Goal: Task Accomplishment & Management: Manage account settings

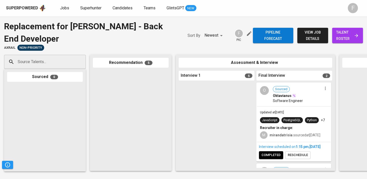
click at [67, 10] on span "Jobs" at bounding box center [64, 8] width 9 height 5
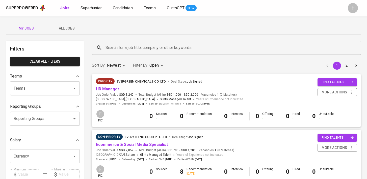
click at [115, 89] on link "HR Manager" at bounding box center [107, 89] width 23 height 5
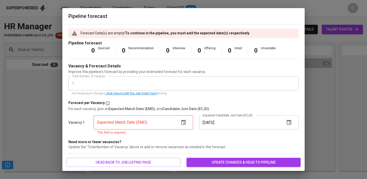
click at [184, 122] on icon "button" at bounding box center [183, 122] width 5 height 5
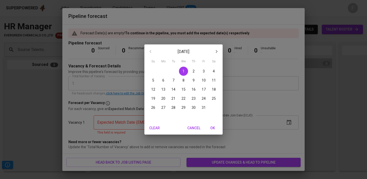
click at [202, 107] on p "31" at bounding box center [204, 107] width 4 height 5
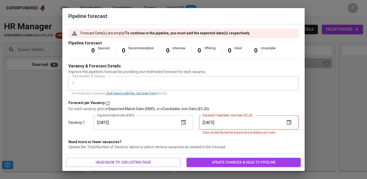
type input "[DATE]"
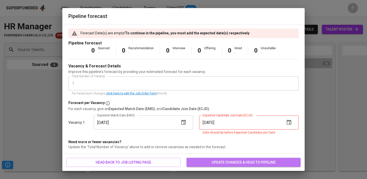
click at [243, 160] on span "update changes & head to pipeline" at bounding box center [243, 162] width 106 height 6
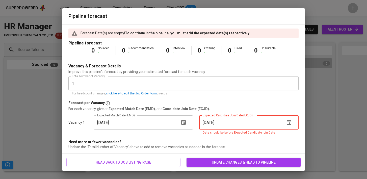
click at [291, 125] on icon "button" at bounding box center [289, 122] width 6 height 6
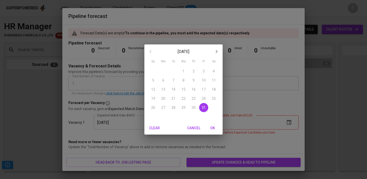
click at [214, 52] on icon "button" at bounding box center [216, 51] width 6 height 6
click at [157, 114] on span "30" at bounding box center [153, 116] width 9 height 5
type input "[DATE]"
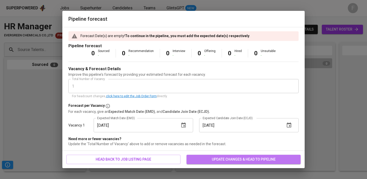
click at [236, 162] on span "update changes & head to pipeline" at bounding box center [243, 159] width 106 height 6
